Goal: Use online tool/utility: Use online tool/utility

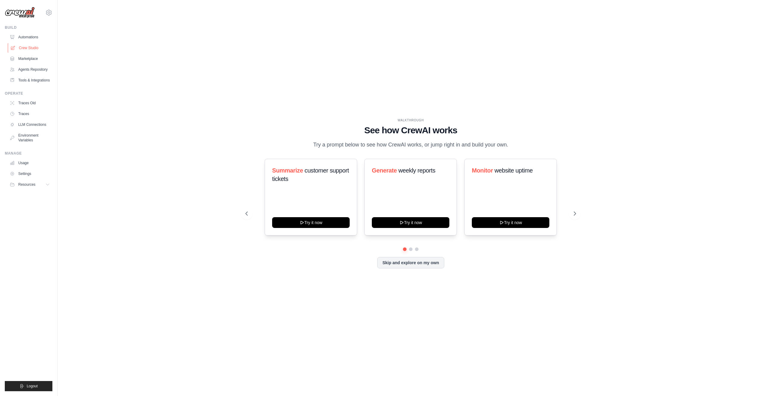
drag, startPoint x: 28, startPoint y: 45, endPoint x: 25, endPoint y: 49, distance: 5.1
click at [28, 45] on link "Crew Studio" at bounding box center [30, 48] width 45 height 10
click at [496, 62] on div "WALKTHROUGH See how [PERSON_NAME] works Try a prompt below to see how [PERSON_N…" at bounding box center [411, 198] width 688 height 384
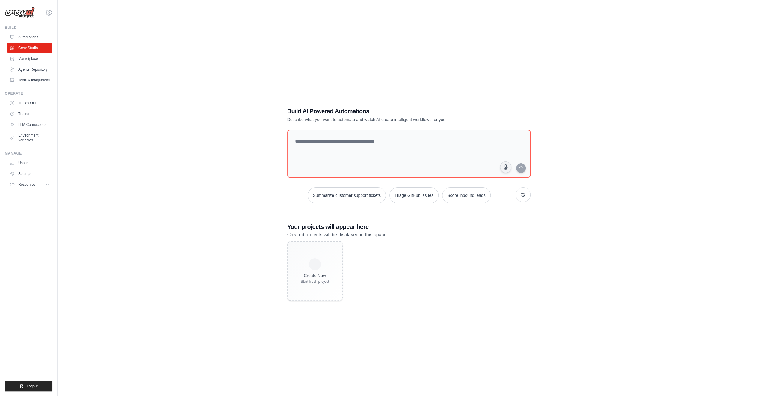
click at [533, 77] on div "Build AI Powered Automations Describe what you want to automate and watch AI cr…" at bounding box center [408, 204] width 683 height 396
click at [339, 269] on div "Create New Start fresh project" at bounding box center [315, 271] width 54 height 59
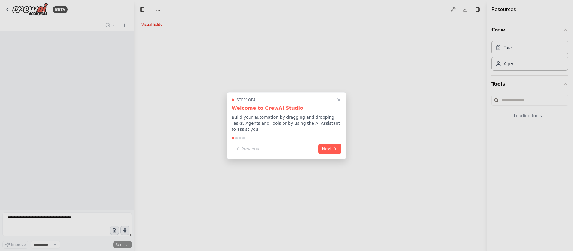
select select "****"
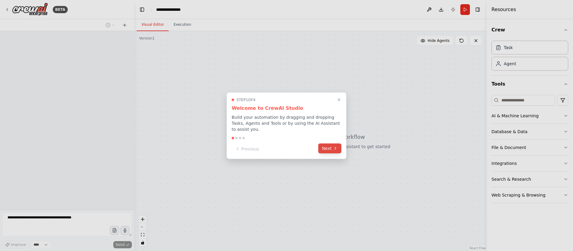
click at [338, 147] on button "Next" at bounding box center [329, 148] width 23 height 10
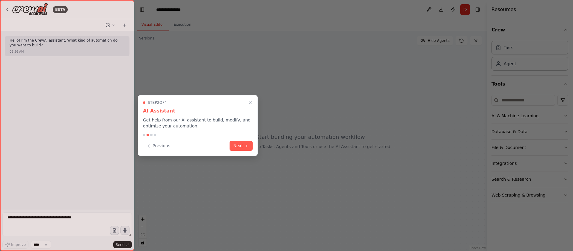
click at [237, 150] on button "Next" at bounding box center [240, 146] width 23 height 10
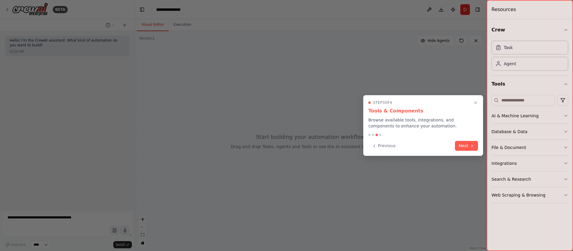
click at [475, 102] on icon "Close walkthrough" at bounding box center [475, 102] width 5 height 5
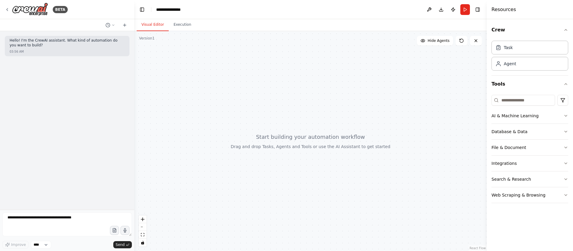
drag, startPoint x: 395, startPoint y: 147, endPoint x: 444, endPoint y: 135, distance: 49.7
click at [387, 213] on div at bounding box center [310, 141] width 352 height 220
